Goal: Information Seeking & Learning: Check status

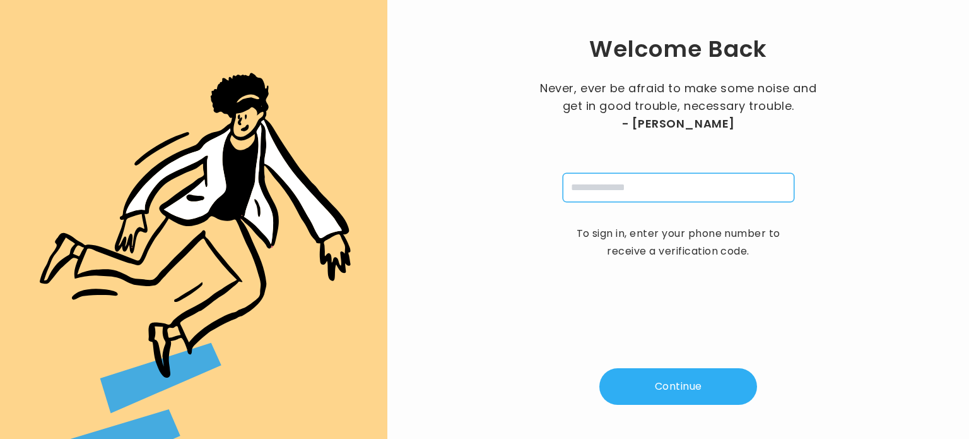
click at [606, 186] on input "tel" at bounding box center [679, 187] width 232 height 29
type input "**********"
click at [653, 384] on button "Continue" at bounding box center [678, 386] width 158 height 37
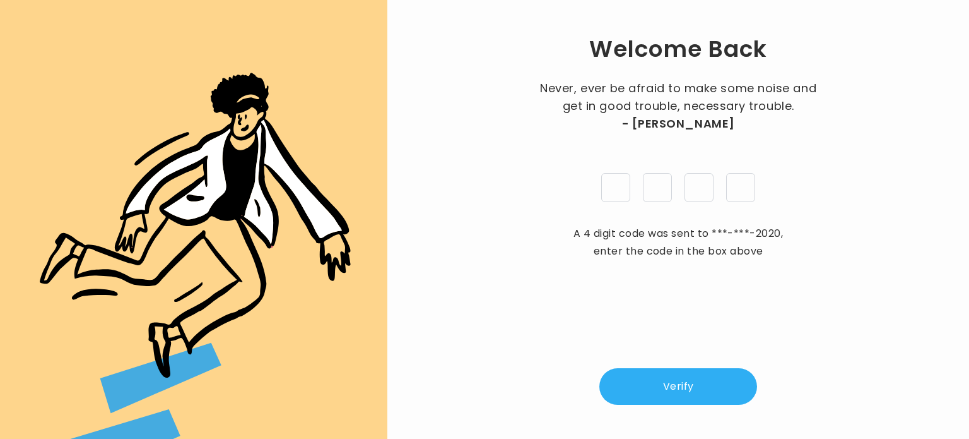
type input "*"
click at [697, 377] on button "Verify" at bounding box center [678, 386] width 158 height 37
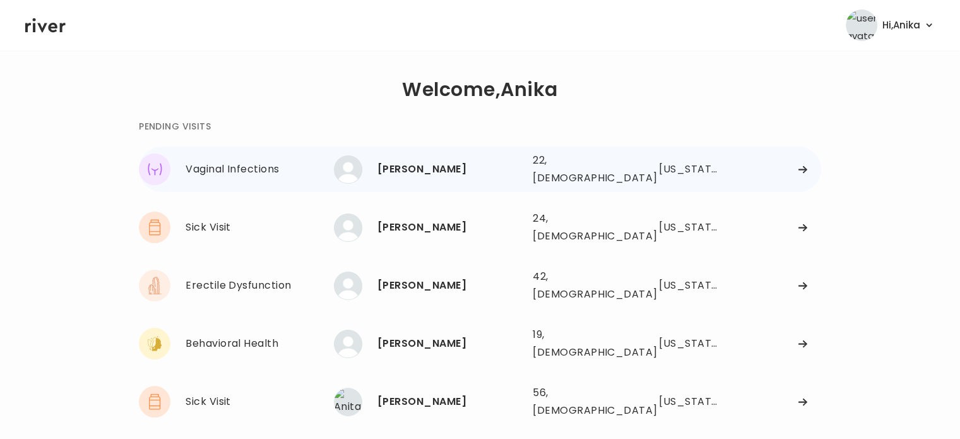
click at [439, 160] on div "[PERSON_NAME]" at bounding box center [449, 169] width 145 height 18
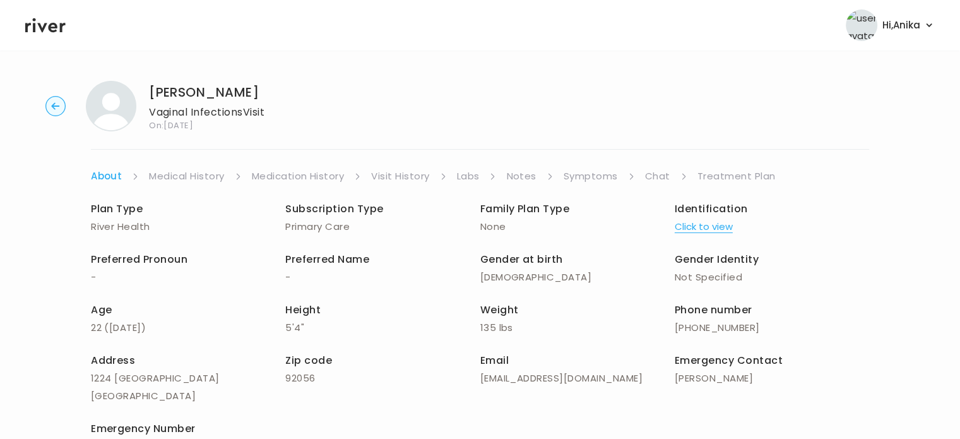
click at [585, 174] on link "Symptoms" at bounding box center [590, 176] width 54 height 18
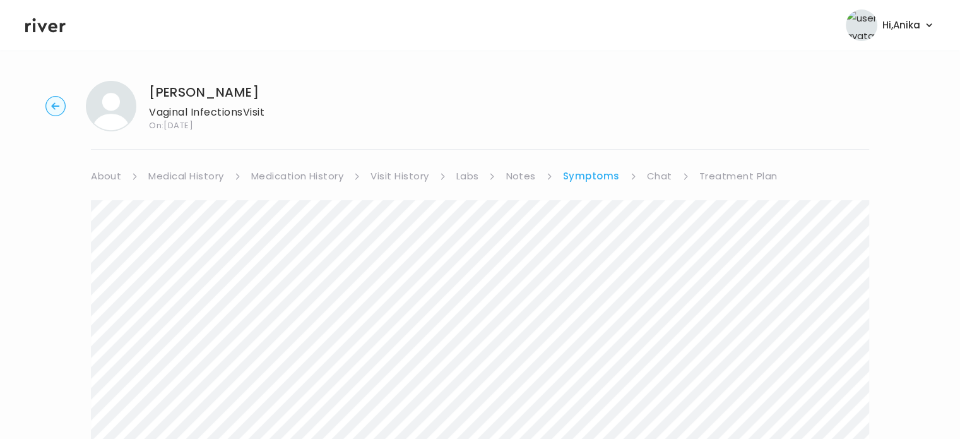
click at [522, 173] on link "Notes" at bounding box center [520, 176] width 30 height 18
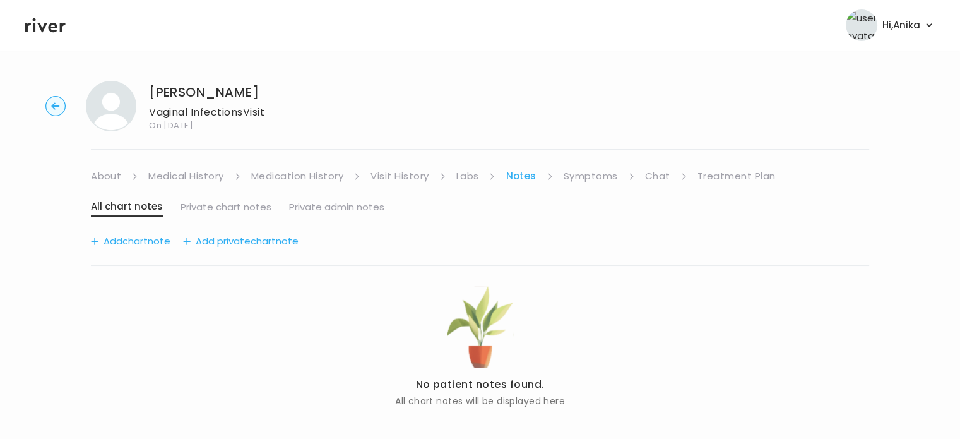
click at [476, 171] on link "Labs" at bounding box center [467, 176] width 23 height 18
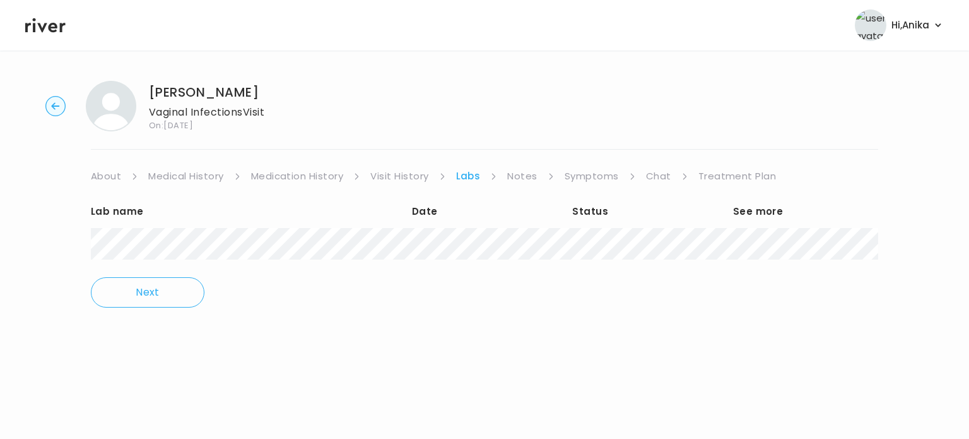
click at [421, 174] on link "Visit History" at bounding box center [399, 176] width 58 height 18
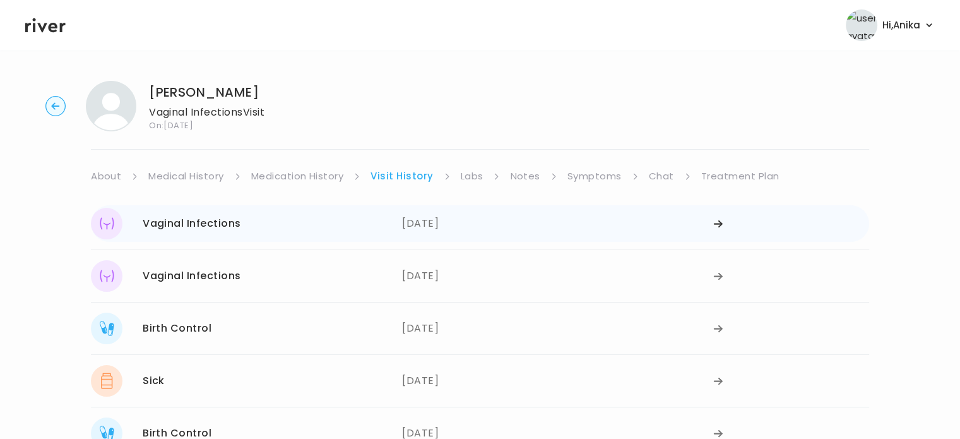
click at [463, 223] on div "07/30/2025" at bounding box center [557, 224] width 311 height 32
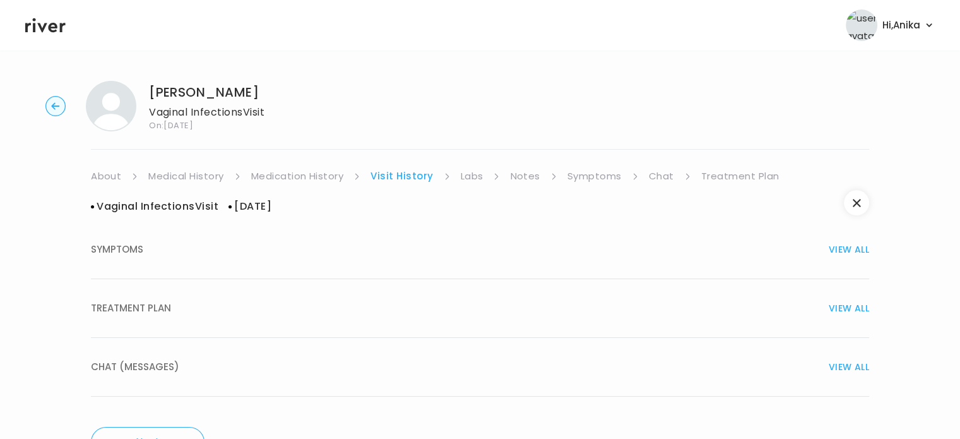
click at [463, 296] on button "TREATMENT PLAN VIEW ALL" at bounding box center [480, 308] width 778 height 59
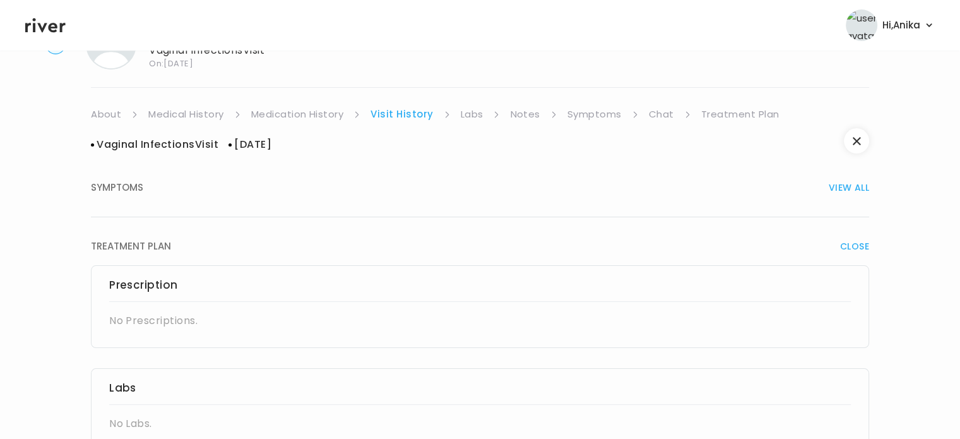
scroll to position [61, 0]
click at [654, 117] on link "Chat" at bounding box center [661, 115] width 25 height 18
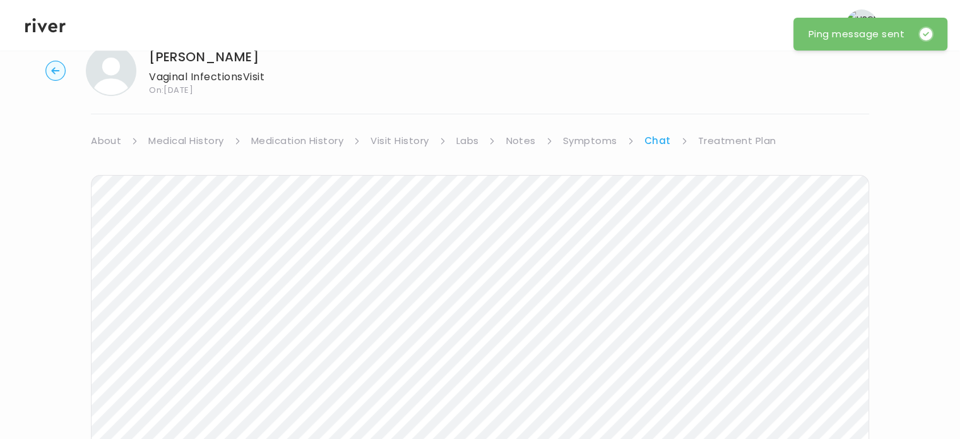
scroll to position [32, 0]
click at [53, 30] on icon at bounding box center [45, 25] width 40 height 19
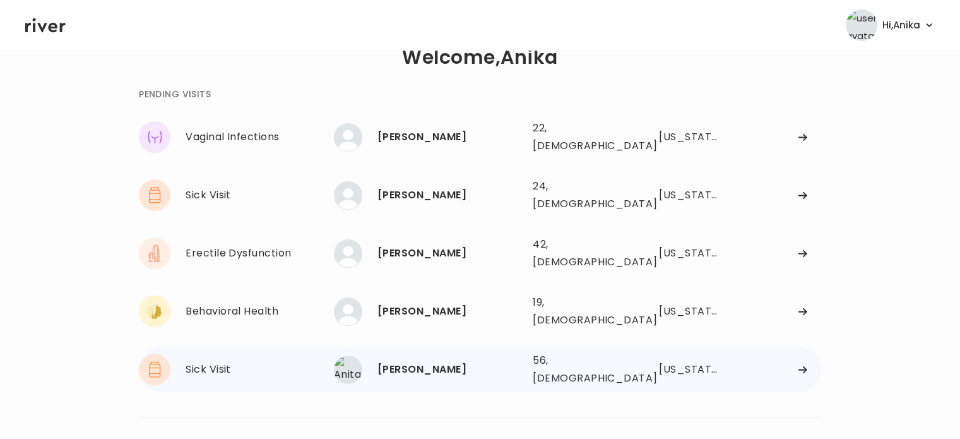
click at [422, 360] on div "[PERSON_NAME]" at bounding box center [449, 369] width 145 height 18
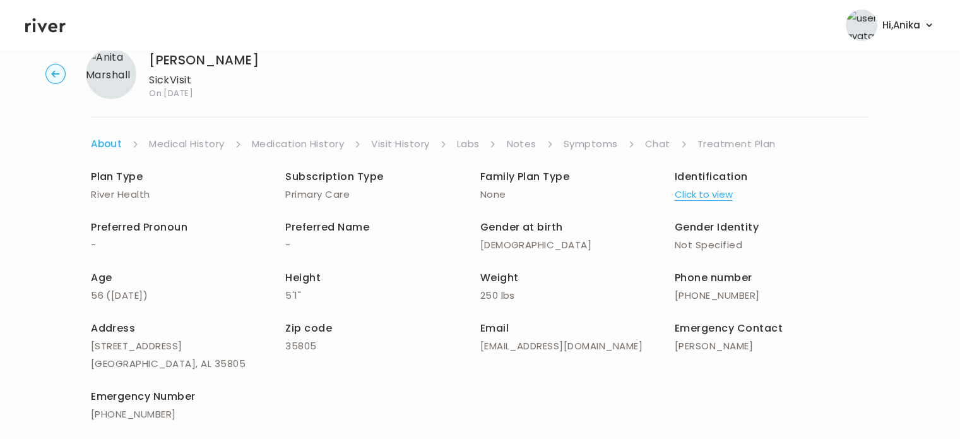
click at [577, 145] on link "Symptoms" at bounding box center [590, 144] width 54 height 18
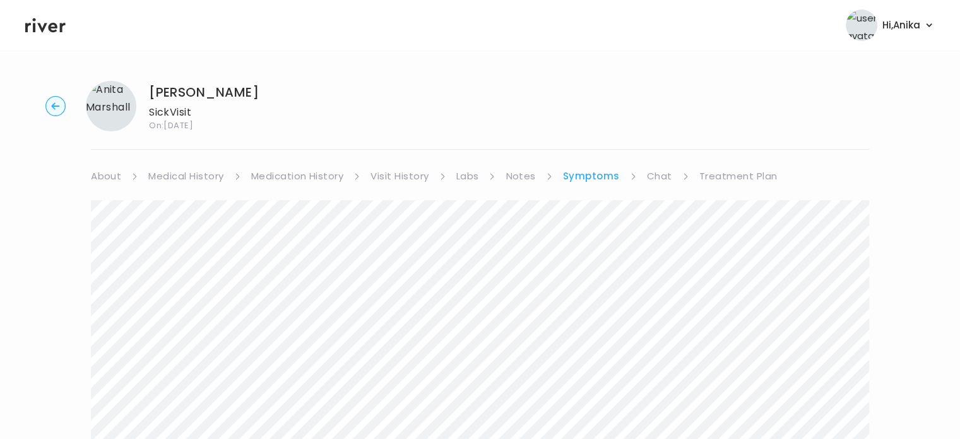
click at [396, 175] on link "Visit History" at bounding box center [399, 176] width 58 height 18
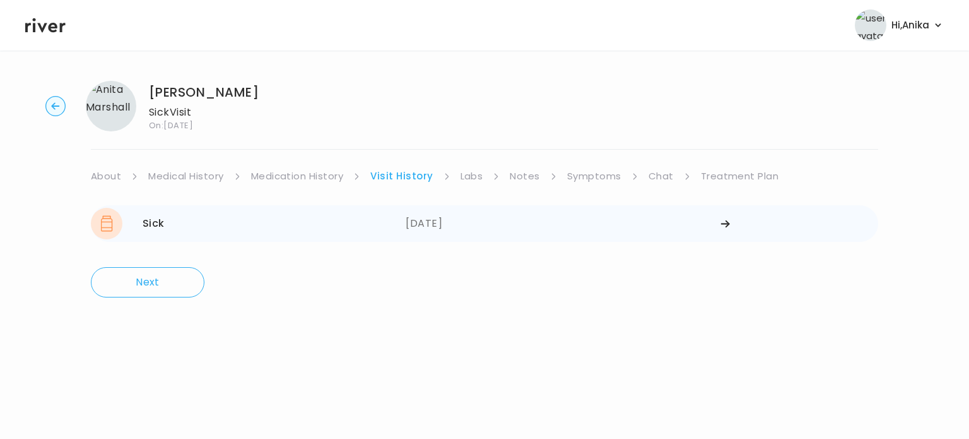
click at [462, 228] on div "06/04/2024" at bounding box center [563, 224] width 315 height 32
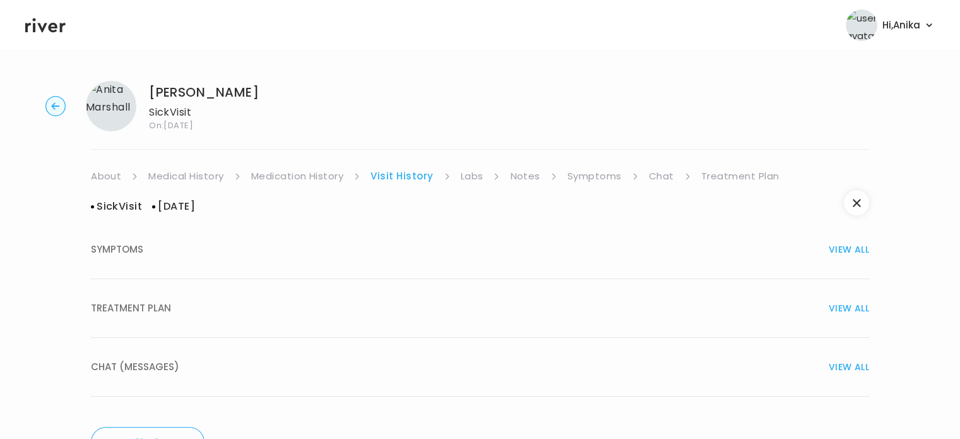
click at [494, 301] on div "TREATMENT PLAN VIEW ALL" at bounding box center [480, 308] width 778 height 18
click at [56, 105] on circle "button" at bounding box center [56, 107] width 20 height 20
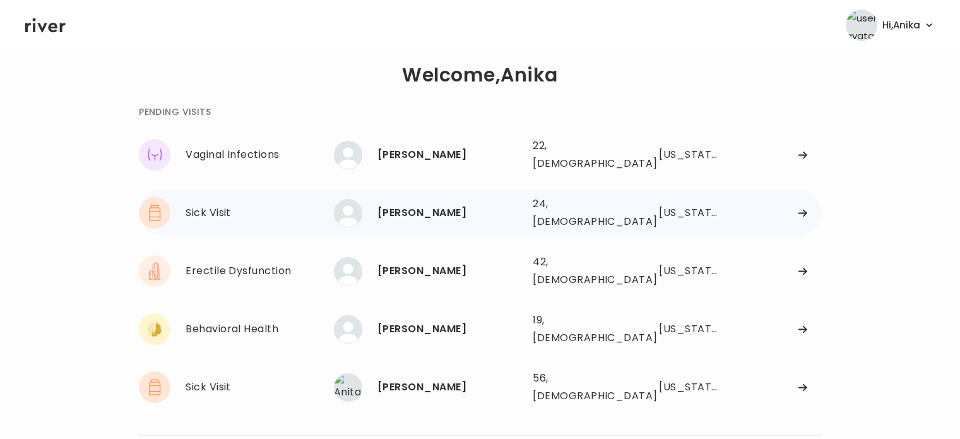
scroll to position [10, 0]
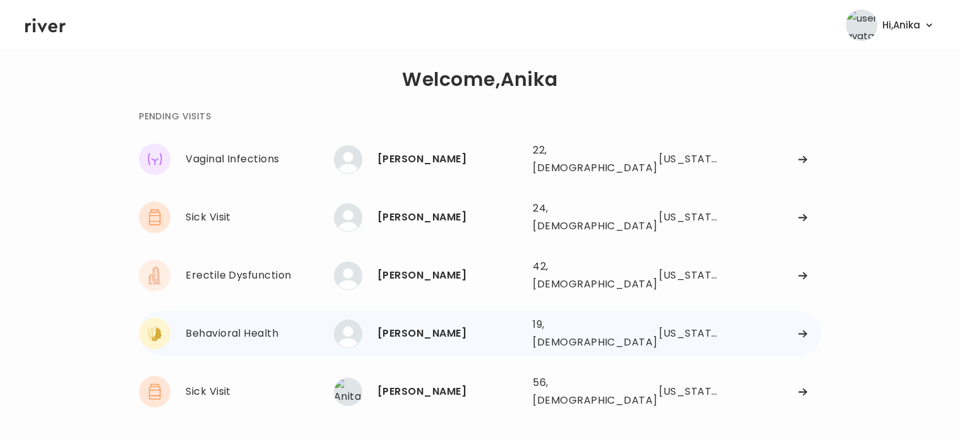
click at [414, 324] on div "[PERSON_NAME]" at bounding box center [449, 333] width 145 height 18
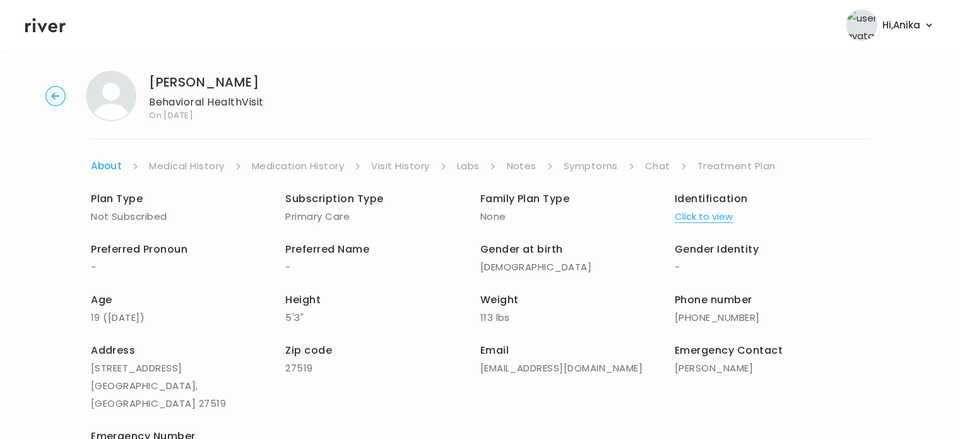
click at [687, 216] on button "Click to view" at bounding box center [704, 217] width 58 height 18
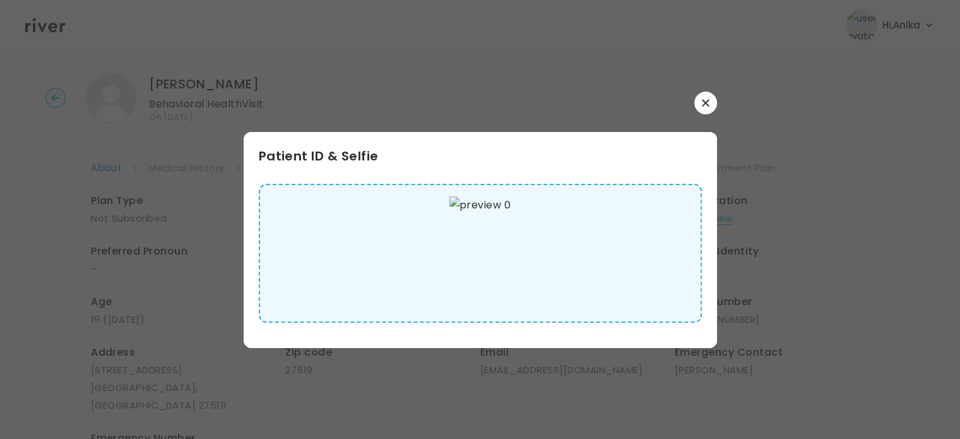
scroll to position [8, 0]
click at [699, 107] on button "button" at bounding box center [705, 102] width 23 height 23
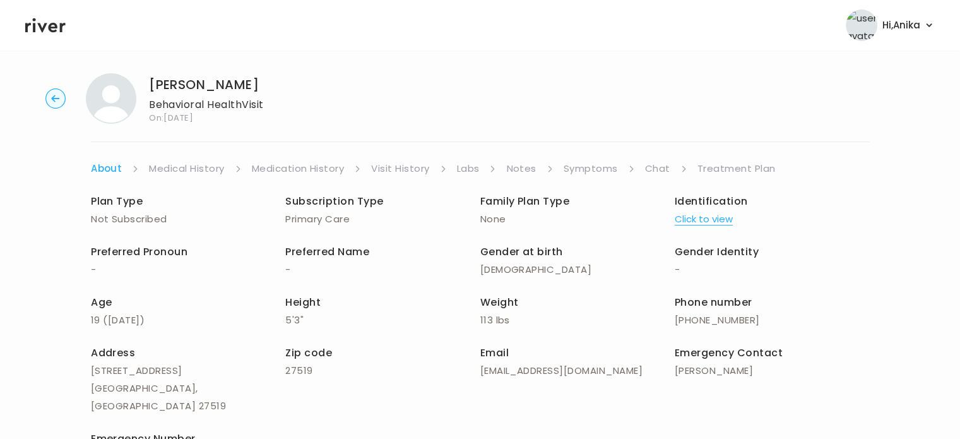
click at [203, 163] on link "Medical History" at bounding box center [186, 169] width 75 height 18
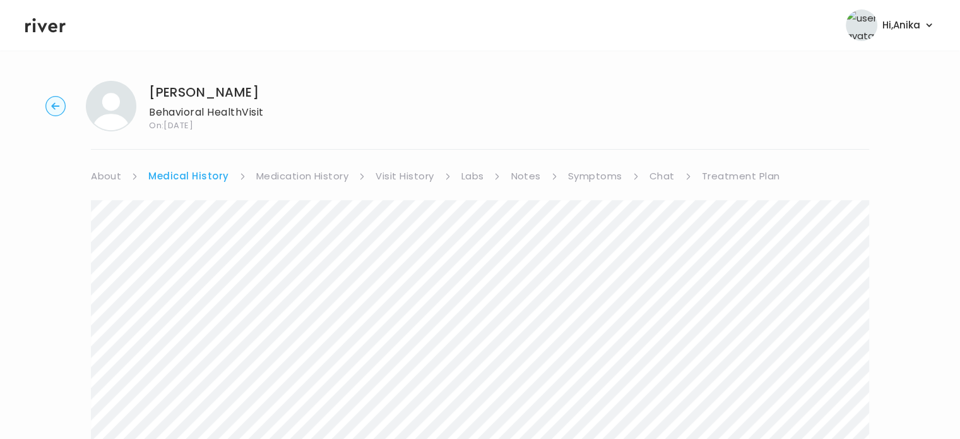
click at [294, 184] on link "Medication History" at bounding box center [302, 176] width 93 height 18
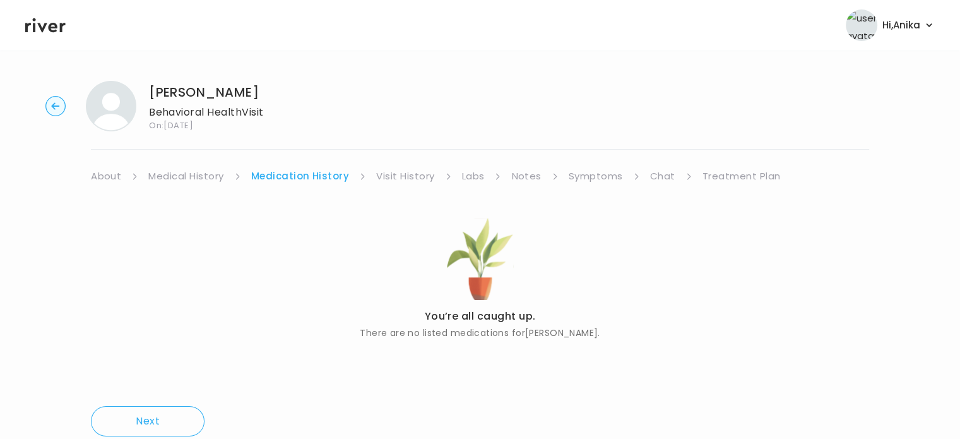
click at [391, 170] on link "Visit History" at bounding box center [405, 176] width 58 height 18
click at [475, 180] on link "Labs" at bounding box center [472, 176] width 23 height 18
click at [517, 182] on link "Notes" at bounding box center [522, 176] width 30 height 18
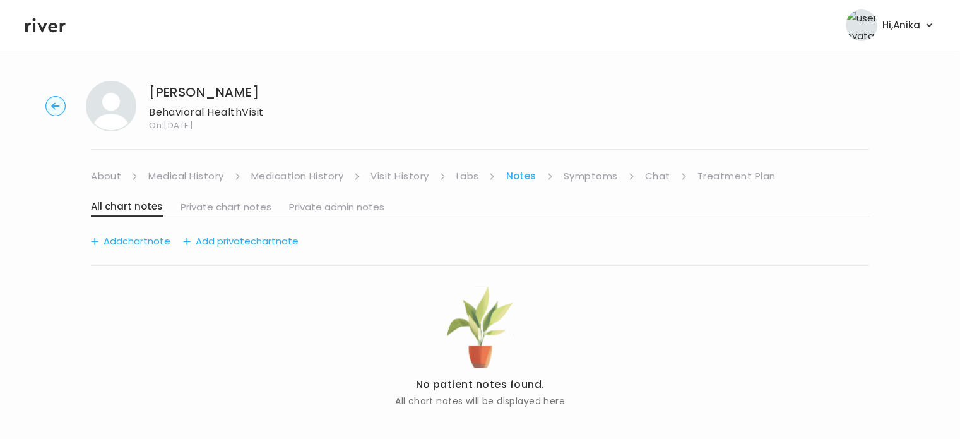
click at [593, 172] on link "Symptoms" at bounding box center [590, 176] width 54 height 18
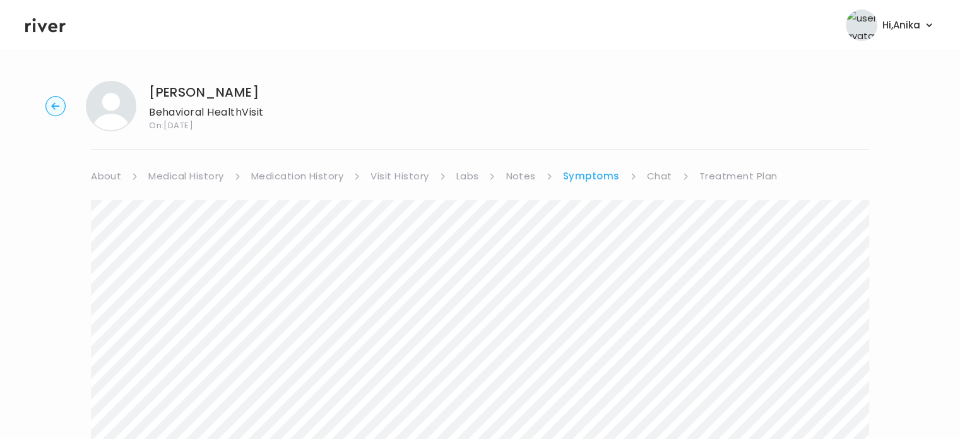
click at [721, 174] on link "Treatment Plan" at bounding box center [738, 176] width 78 height 18
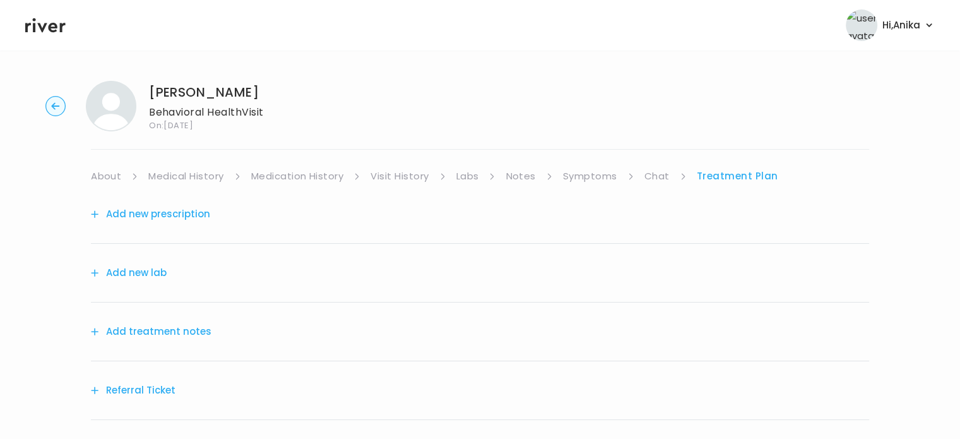
click at [54, 21] on icon at bounding box center [45, 25] width 40 height 19
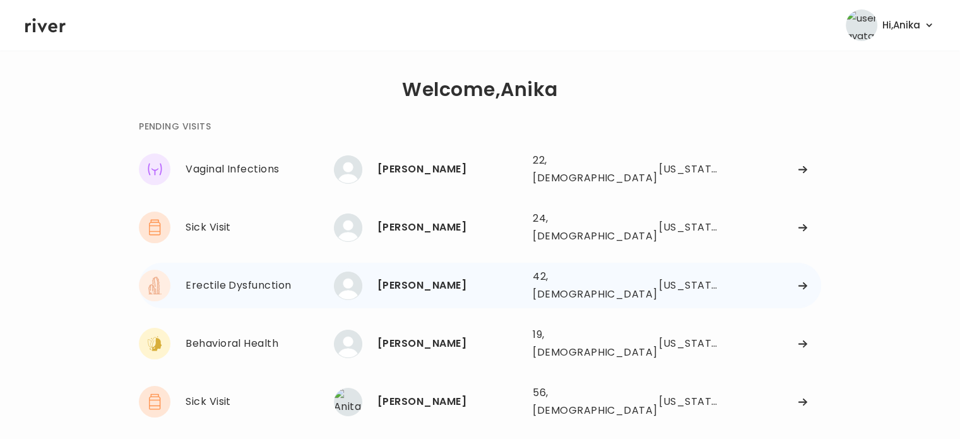
click at [391, 276] on div "[PERSON_NAME]" at bounding box center [449, 285] width 145 height 18
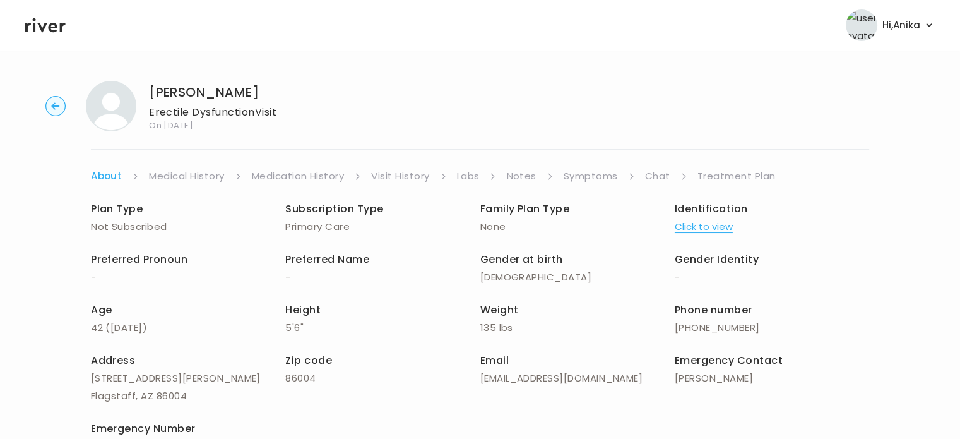
click at [700, 225] on button "Click to view" at bounding box center [704, 227] width 58 height 18
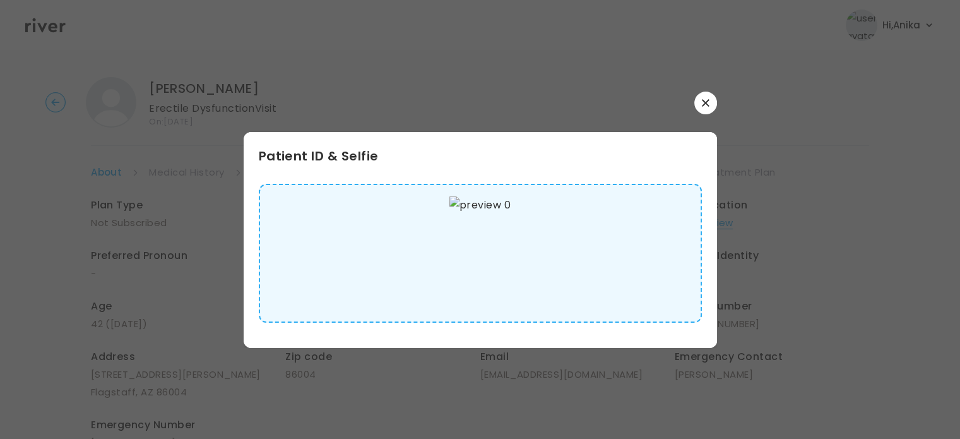
scroll to position [5, 0]
click at [704, 105] on icon "button" at bounding box center [706, 103] width 8 height 8
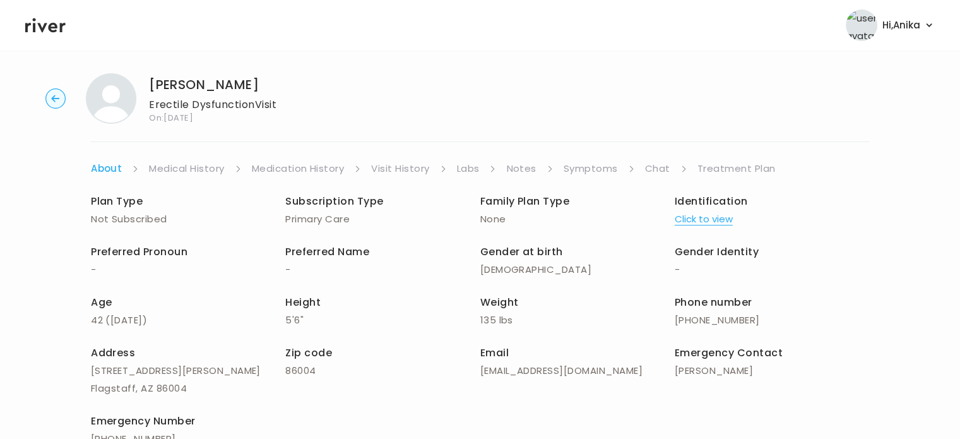
scroll to position [0, 0]
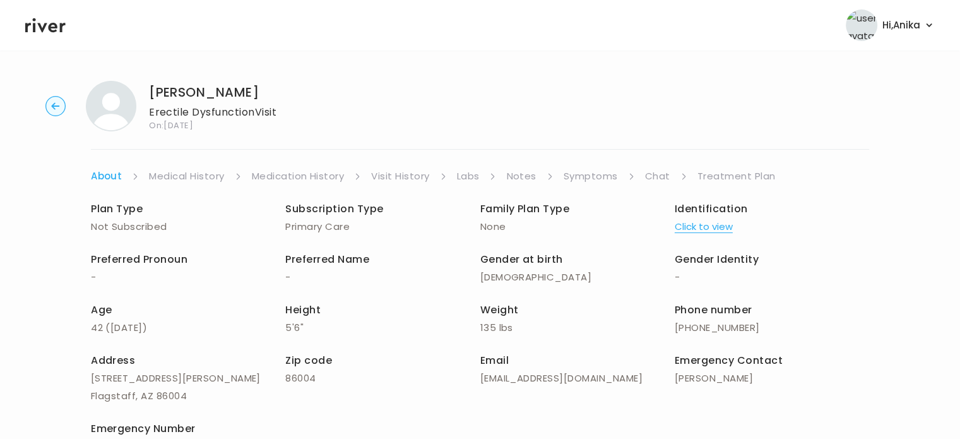
click at [207, 168] on link "Medical History" at bounding box center [186, 176] width 75 height 18
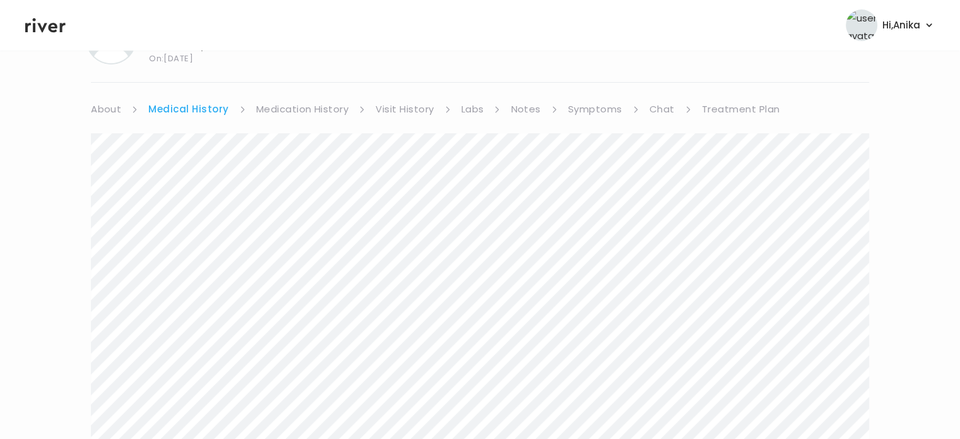
scroll to position [64, 0]
click at [310, 111] on link "Medication History" at bounding box center [302, 112] width 93 height 18
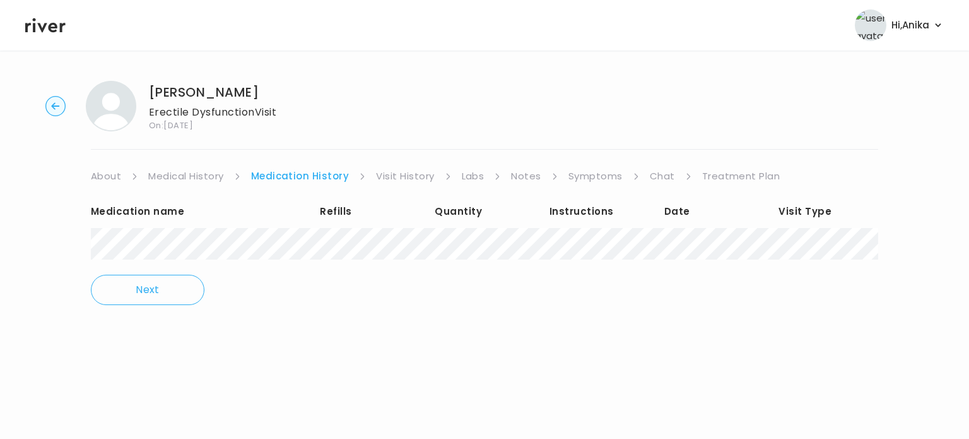
click at [418, 170] on link "Visit History" at bounding box center [405, 176] width 58 height 18
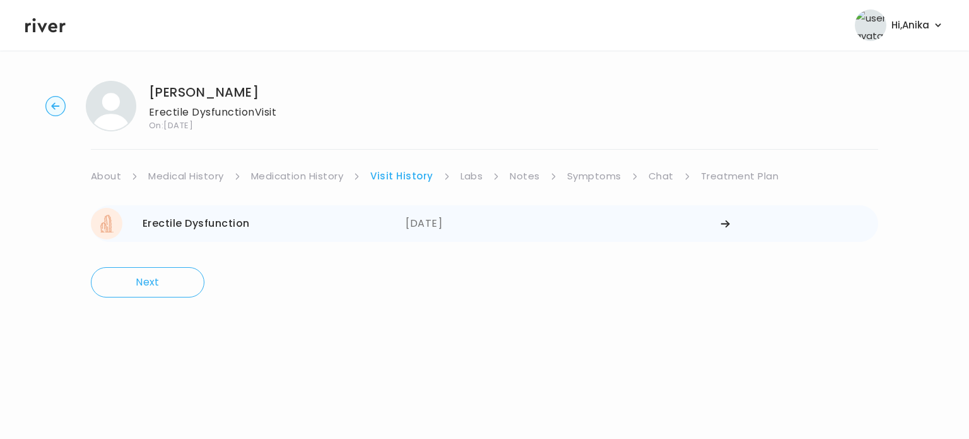
click at [428, 221] on div "[DATE]" at bounding box center [563, 224] width 315 height 32
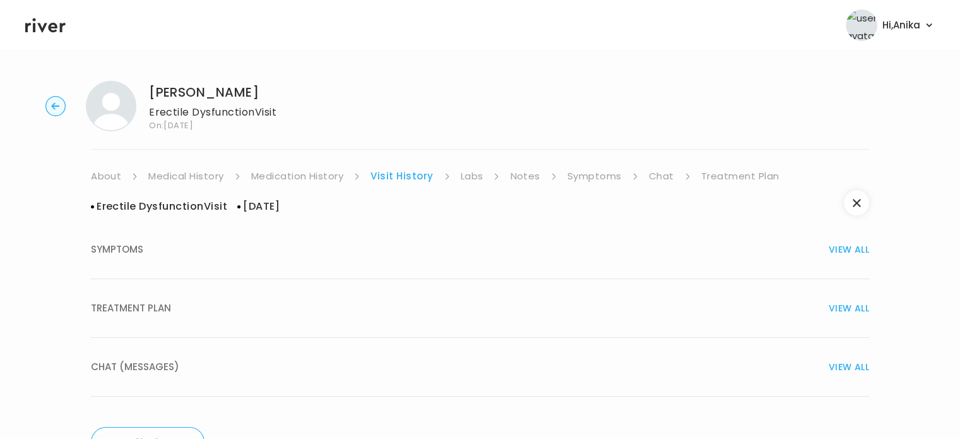
click at [411, 316] on div "TREATMENT PLAN VIEW ALL" at bounding box center [480, 308] width 778 height 18
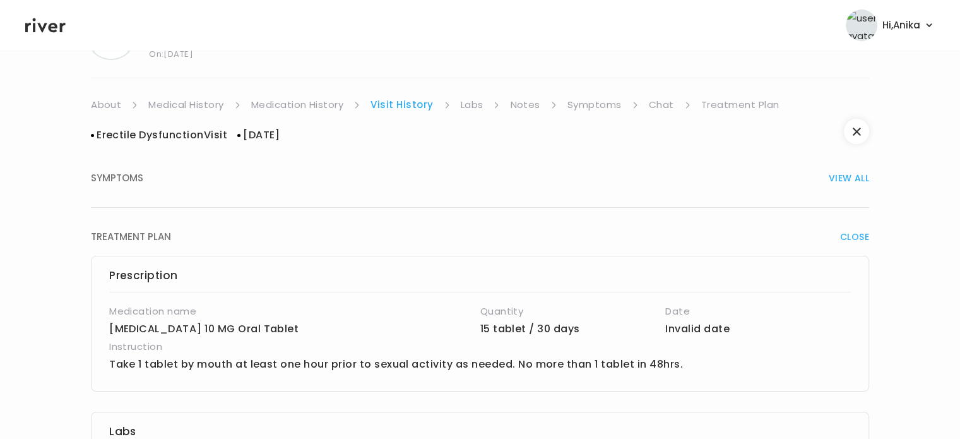
scroll to position [47, 0]
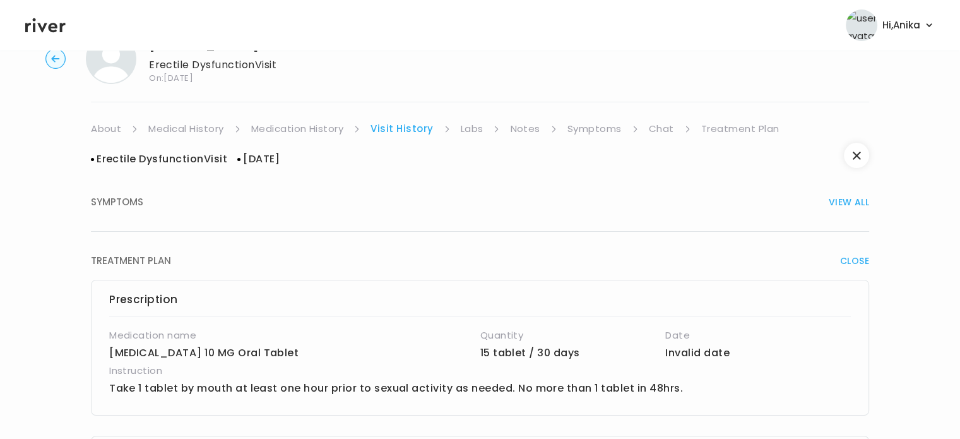
click at [464, 131] on link "Labs" at bounding box center [472, 129] width 23 height 18
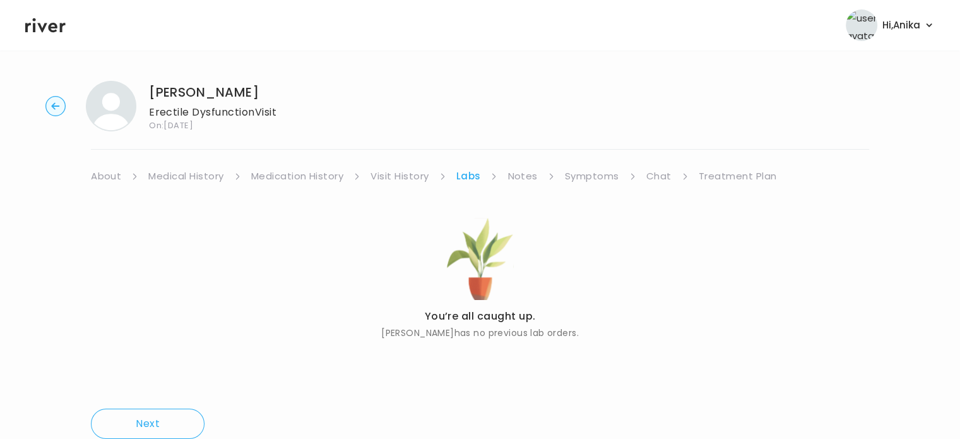
click at [524, 171] on link "Notes" at bounding box center [522, 176] width 30 height 18
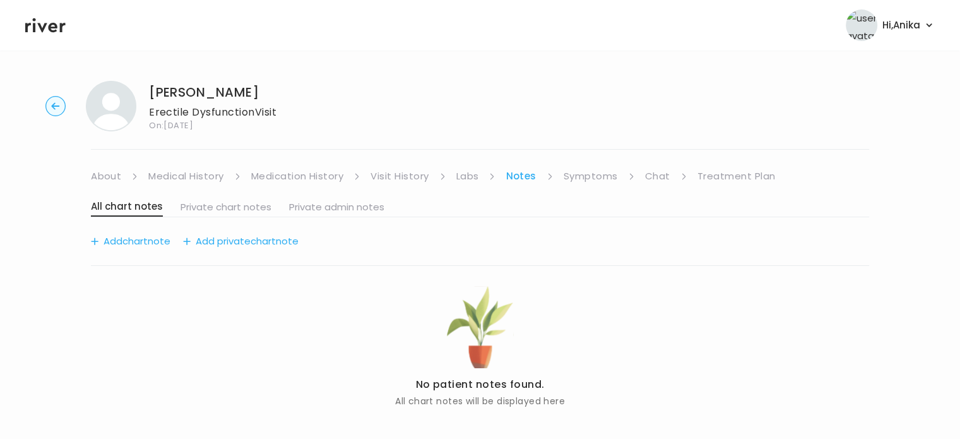
click at [577, 175] on link "Symptoms" at bounding box center [590, 176] width 54 height 18
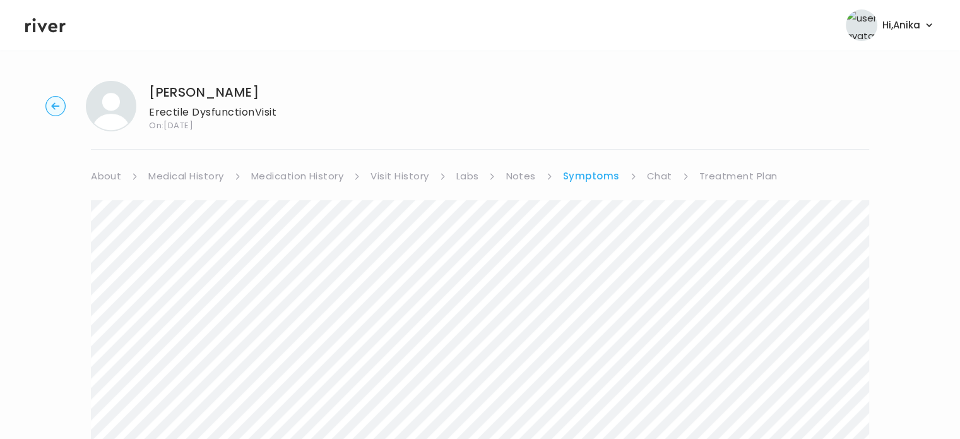
click at [57, 42] on header "Hi, [PERSON_NAME] Profile Logout" at bounding box center [480, 25] width 960 height 50
click at [56, 36] on header "Hi, [PERSON_NAME] Profile Logout" at bounding box center [480, 25] width 960 height 50
click at [42, 25] on icon at bounding box center [45, 25] width 40 height 19
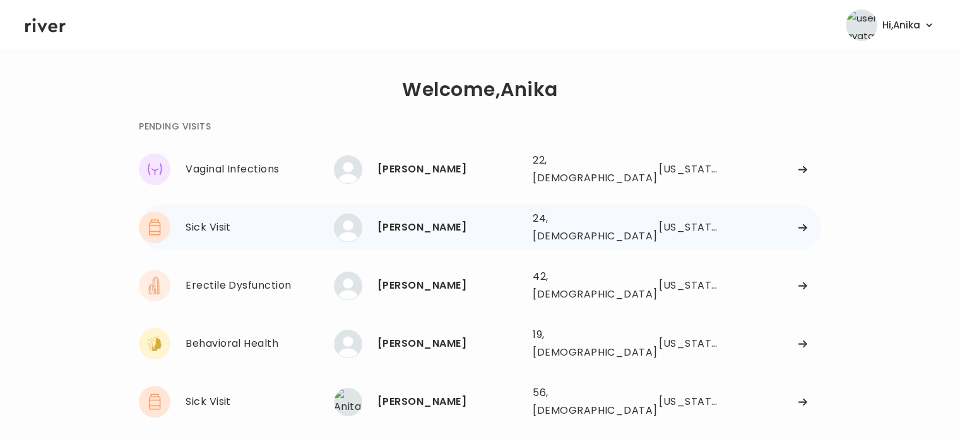
click at [398, 213] on div "[PERSON_NAME] 24, [DEMOGRAPHIC_DATA] See more" at bounding box center [428, 227] width 189 height 28
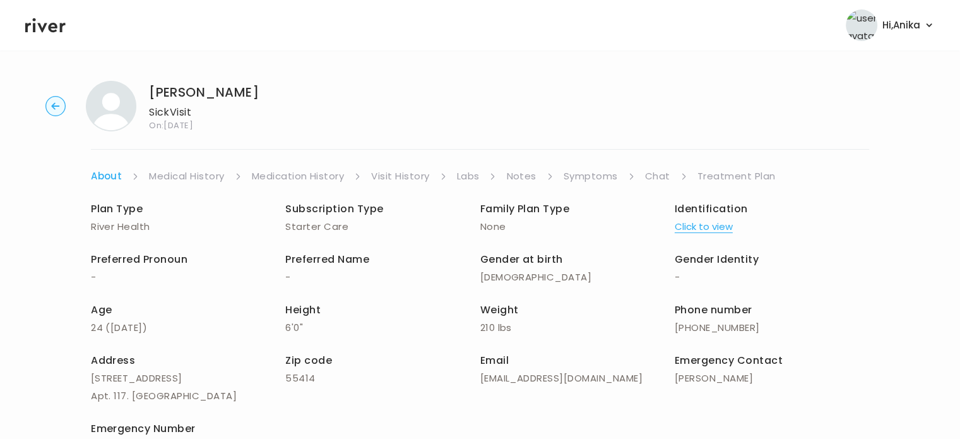
click at [711, 228] on button "Click to view" at bounding box center [704, 227] width 58 height 18
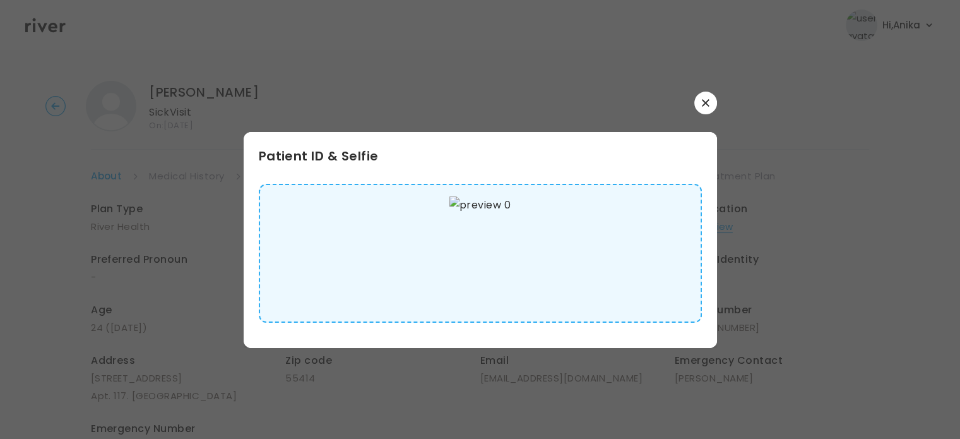
click at [711, 102] on button "button" at bounding box center [705, 102] width 23 height 23
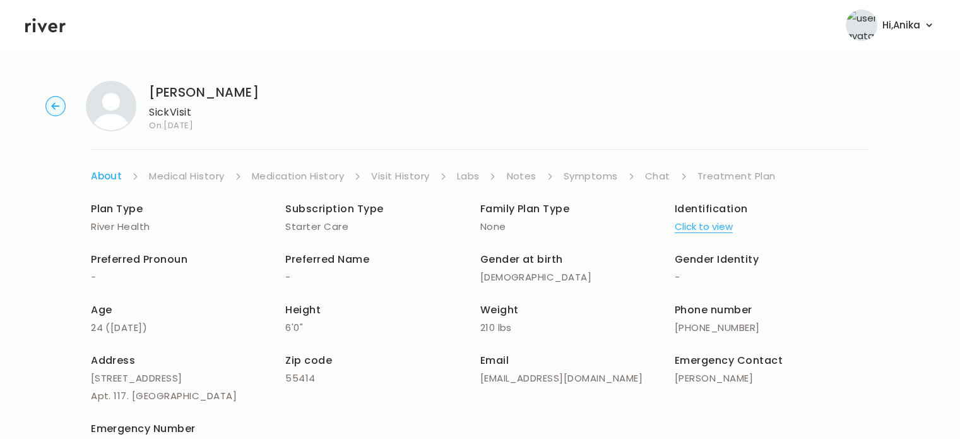
click at [201, 169] on link "Medical History" at bounding box center [186, 176] width 75 height 18
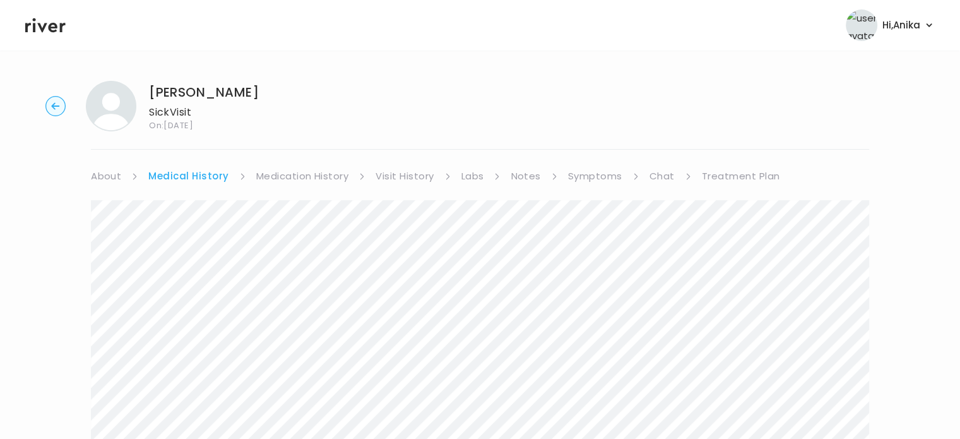
click at [288, 174] on link "Medication History" at bounding box center [302, 176] width 93 height 18
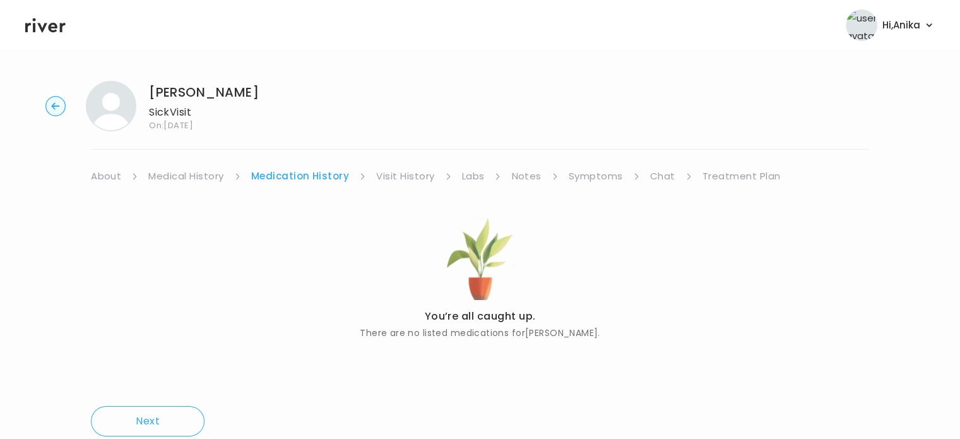
click at [409, 181] on link "Visit History" at bounding box center [405, 176] width 58 height 18
click at [479, 172] on link "Labs" at bounding box center [472, 176] width 23 height 18
click at [514, 176] on link "Notes" at bounding box center [522, 176] width 30 height 18
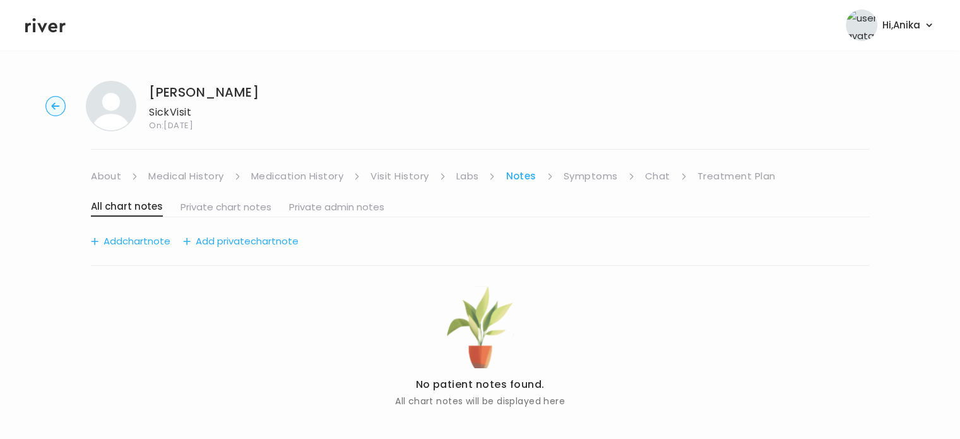
click at [584, 182] on link "Symptoms" at bounding box center [590, 176] width 54 height 18
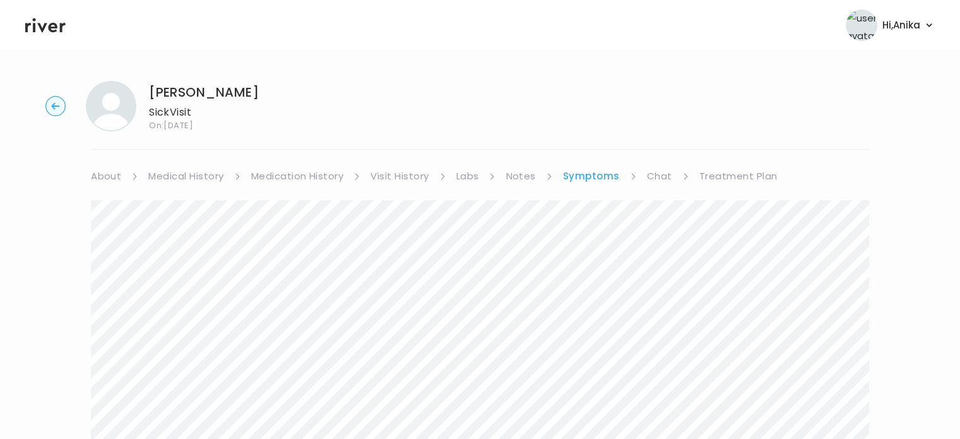
click at [715, 176] on link "Treatment Plan" at bounding box center [738, 176] width 78 height 18
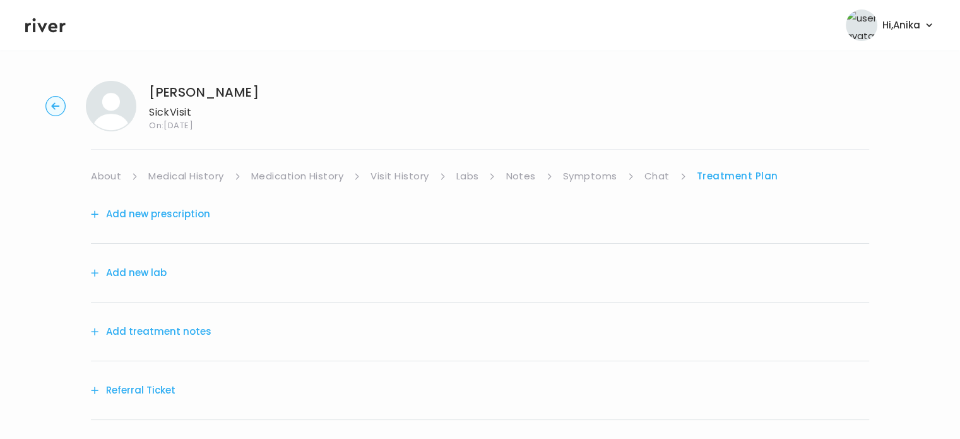
click at [54, 233] on div "[PERSON_NAME] Visit On: [DATE] About Medical History Medication History Visit H…" at bounding box center [480, 295] width 960 height 448
click at [162, 331] on button "Add treatment notes" at bounding box center [151, 331] width 121 height 18
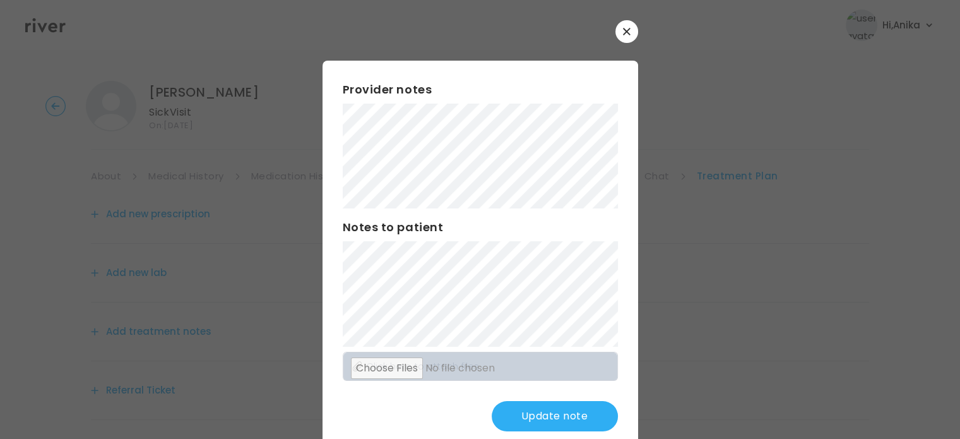
click at [538, 412] on button "Update note" at bounding box center [555, 416] width 126 height 30
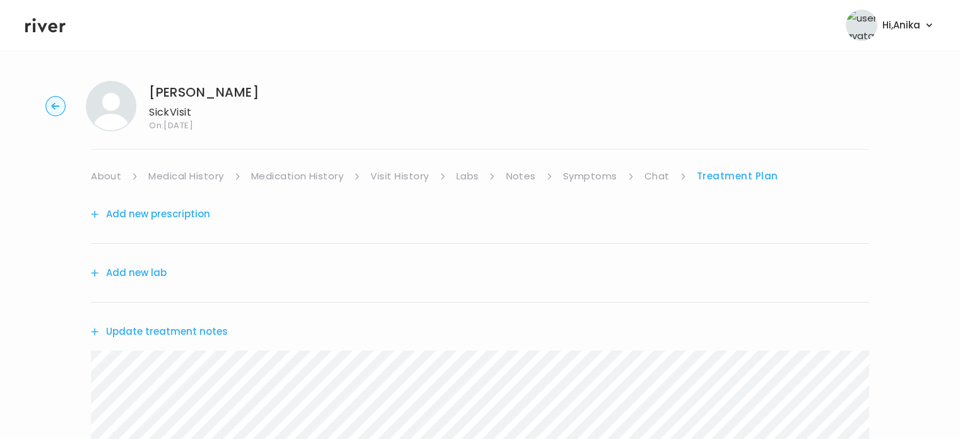
click at [46, 23] on icon at bounding box center [45, 25] width 40 height 15
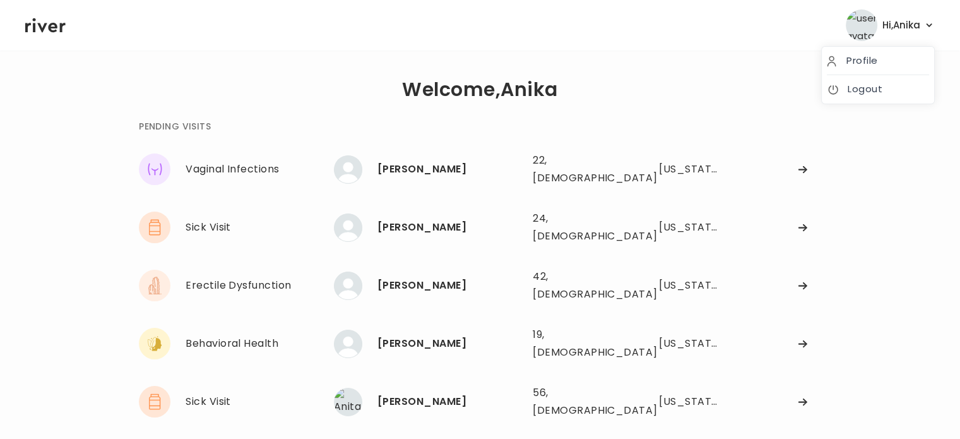
click at [929, 23] on icon "button" at bounding box center [928, 25] width 11 height 11
click at [868, 83] on link "Logout" at bounding box center [878, 89] width 102 height 18
